Goal: Use online tool/utility: Use online tool/utility

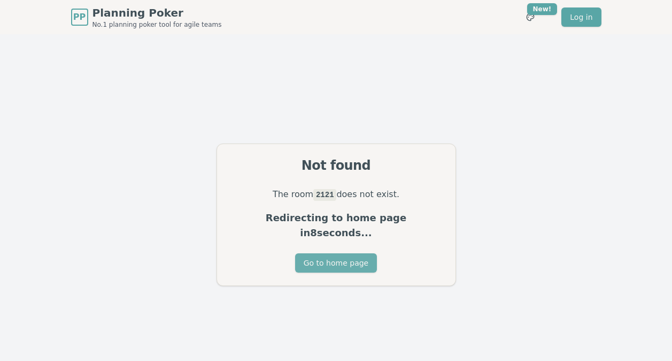
click at [359, 253] on button "Go to home page" at bounding box center [336, 262] width 82 height 19
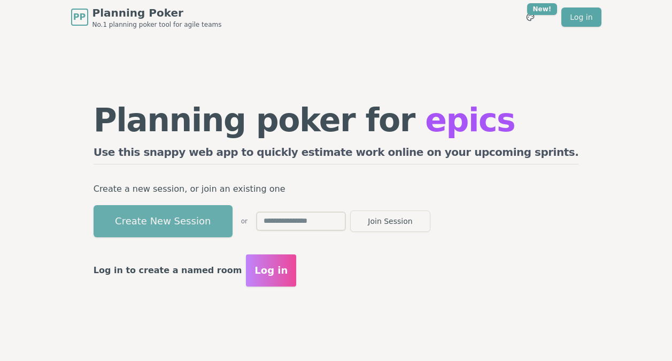
click at [233, 223] on button "Create New Session" at bounding box center [163, 221] width 139 height 32
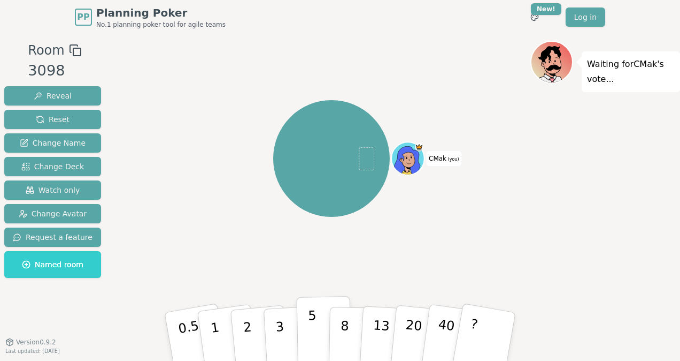
click at [308, 335] on p "5" at bounding box center [312, 337] width 9 height 58
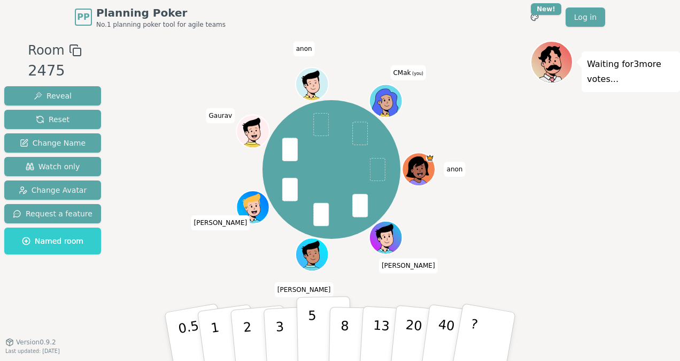
click at [312, 323] on p "5" at bounding box center [312, 337] width 9 height 58
